Goal: Transaction & Acquisition: Purchase product/service

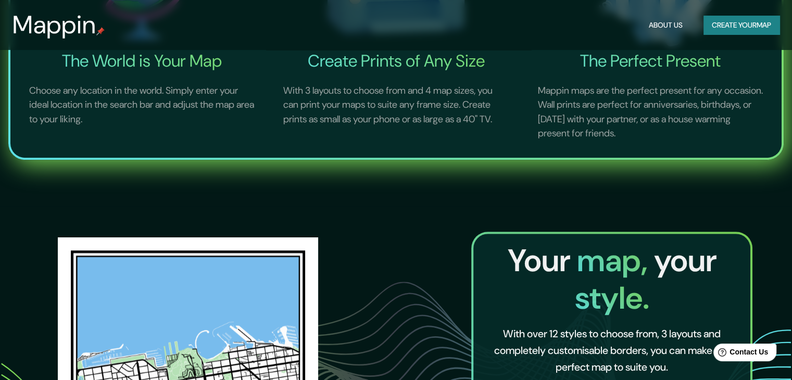
scroll to position [260, 0]
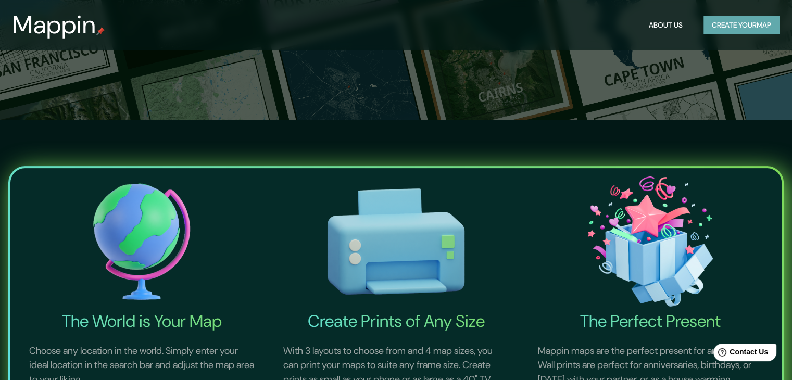
click at [745, 23] on button "Create your map" at bounding box center [742, 25] width 76 height 19
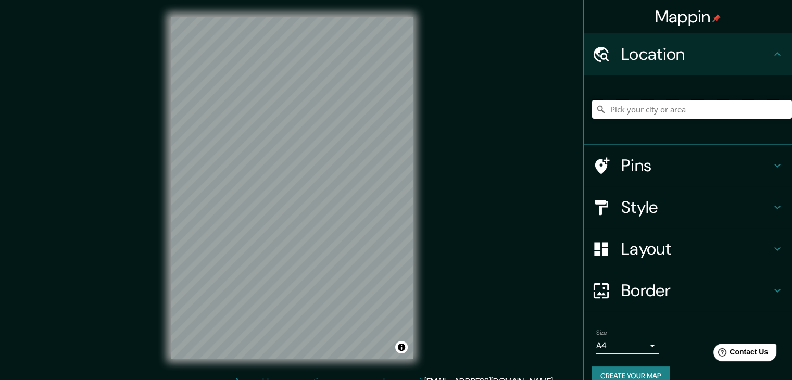
click at [667, 118] on input "Pick your city or area" at bounding box center [692, 109] width 200 height 19
drag, startPoint x: 668, startPoint y: 111, endPoint x: 458, endPoint y: 133, distance: 211.5
click at [668, 111] on input "Pick your city or area" at bounding box center [692, 109] width 200 height 19
click at [664, 106] on input "Pick your city or area" at bounding box center [692, 109] width 200 height 19
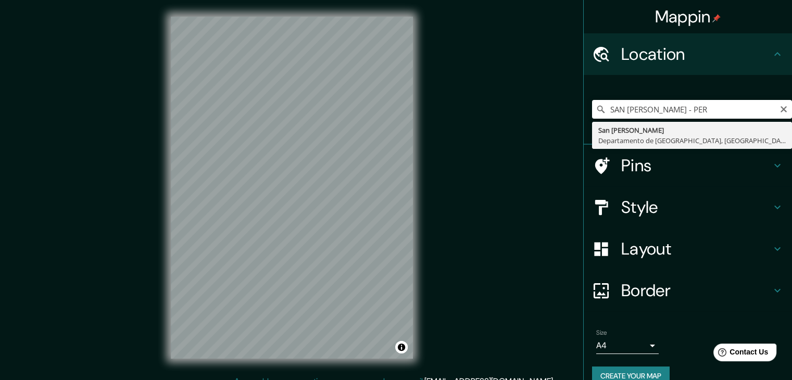
type input "[GEOGRAPHIC_DATA][PERSON_NAME], [GEOGRAPHIC_DATA], [GEOGRAPHIC_DATA]"
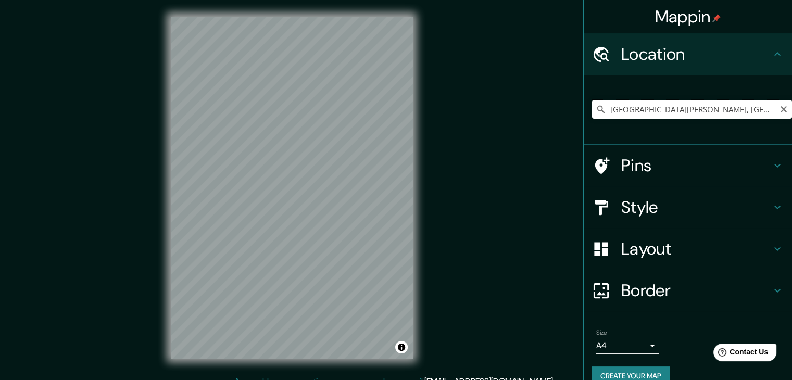
click at [763, 113] on input "[GEOGRAPHIC_DATA][PERSON_NAME], [GEOGRAPHIC_DATA], [GEOGRAPHIC_DATA]" at bounding box center [692, 109] width 200 height 19
click at [652, 112] on input "Pick your city or area" at bounding box center [692, 109] width 200 height 19
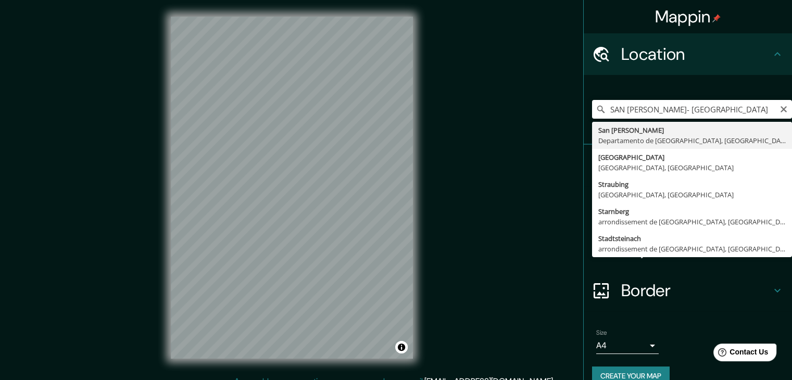
type input "[GEOGRAPHIC_DATA][PERSON_NAME], [GEOGRAPHIC_DATA], [GEOGRAPHIC_DATA]"
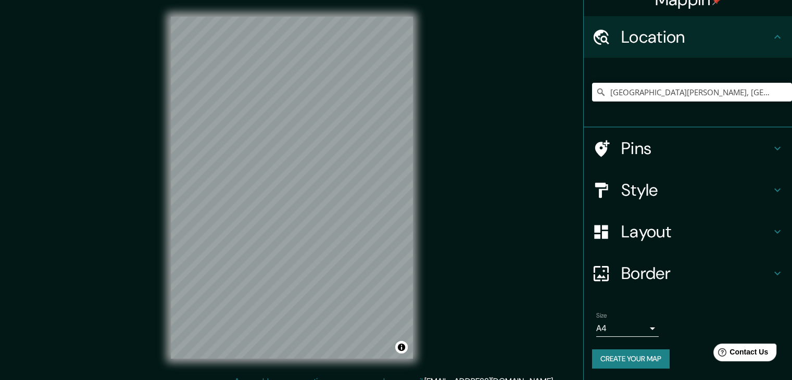
scroll to position [18, 0]
